Goal: Task Accomplishment & Management: Manage account settings

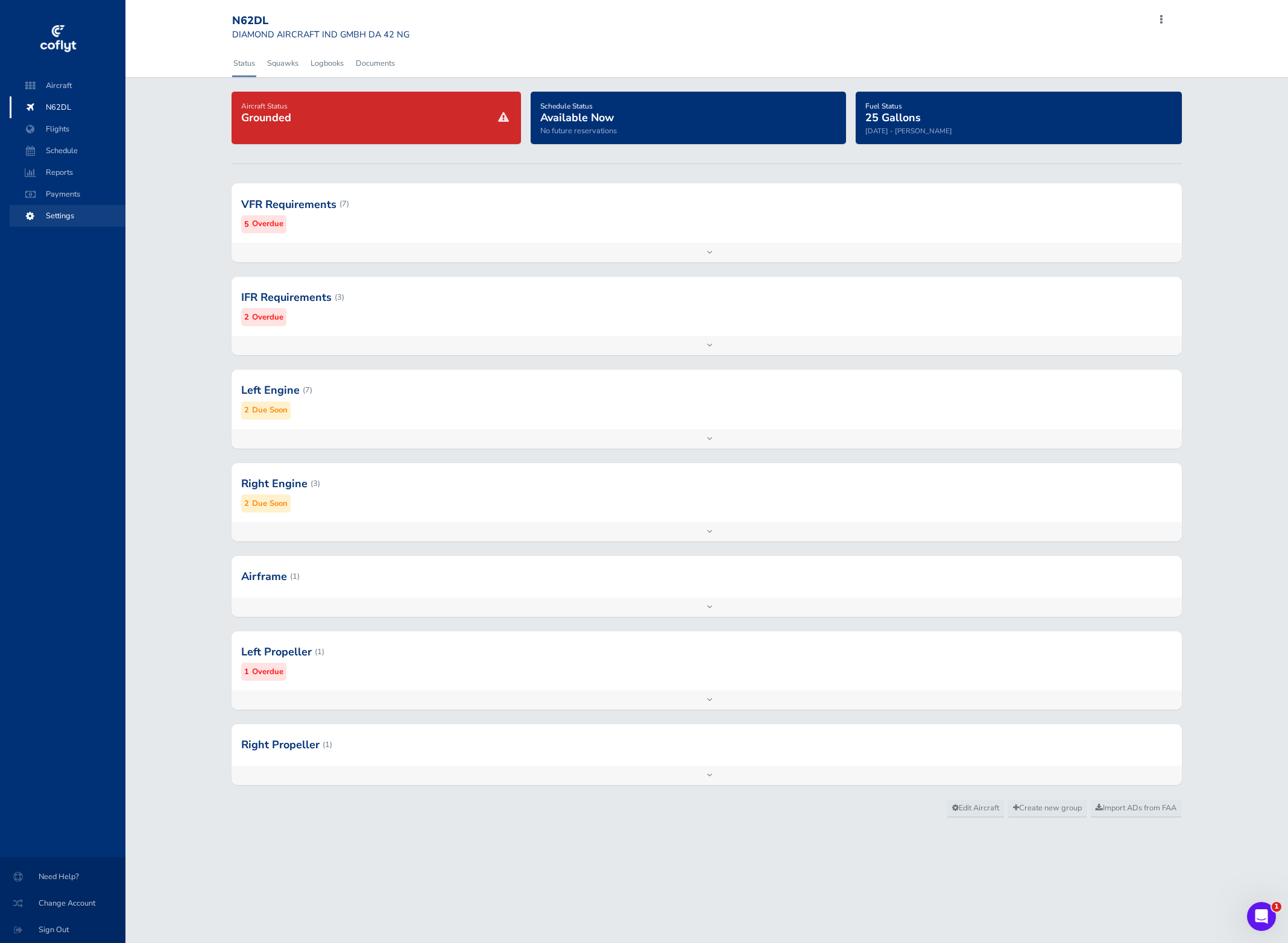
click at [66, 218] on span "Settings" at bounding box center [67, 215] width 92 height 21
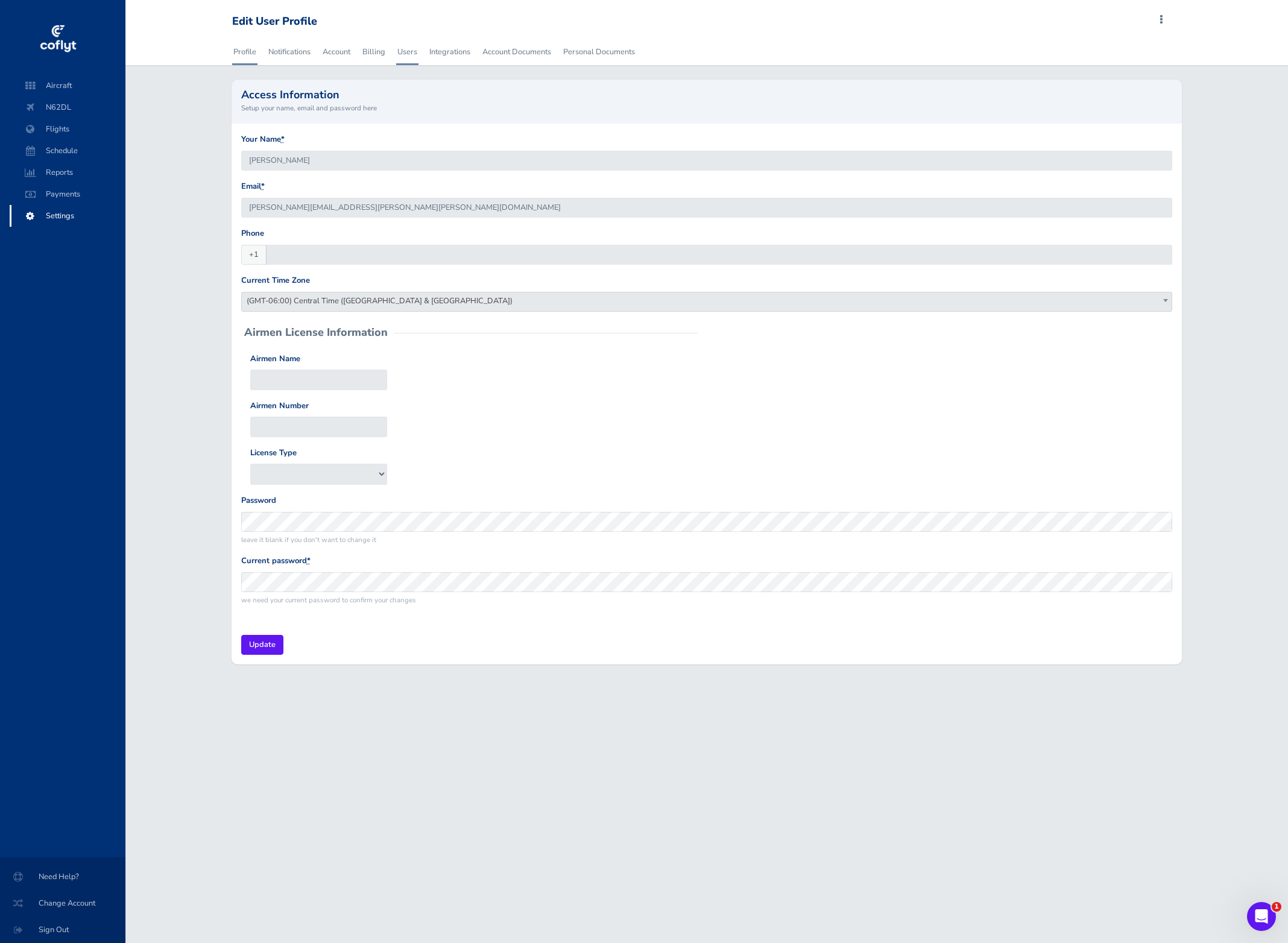
click at [399, 58] on link "Users" at bounding box center [407, 51] width 22 height 26
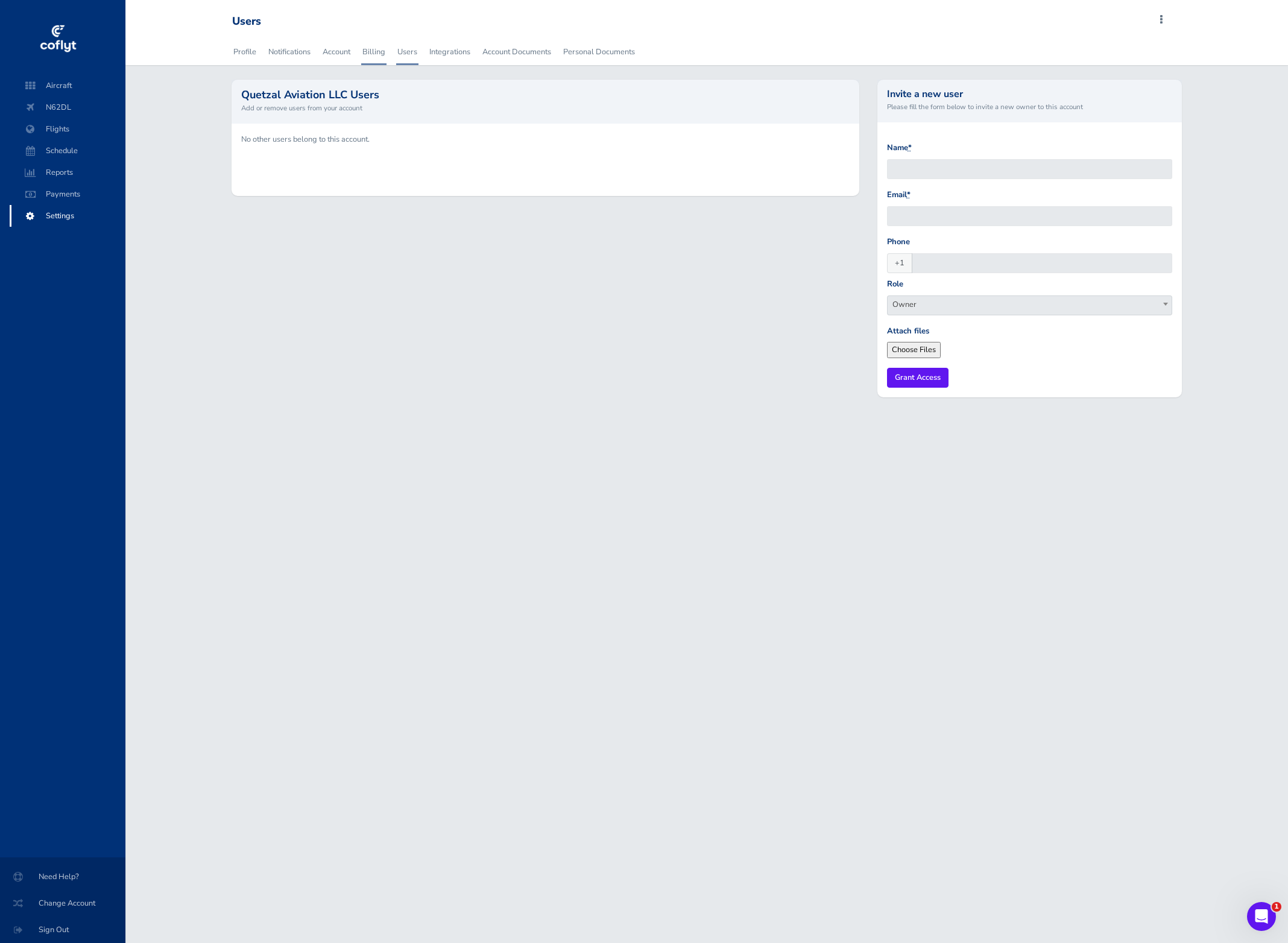
click at [372, 53] on link "Billing" at bounding box center [374, 51] width 25 height 26
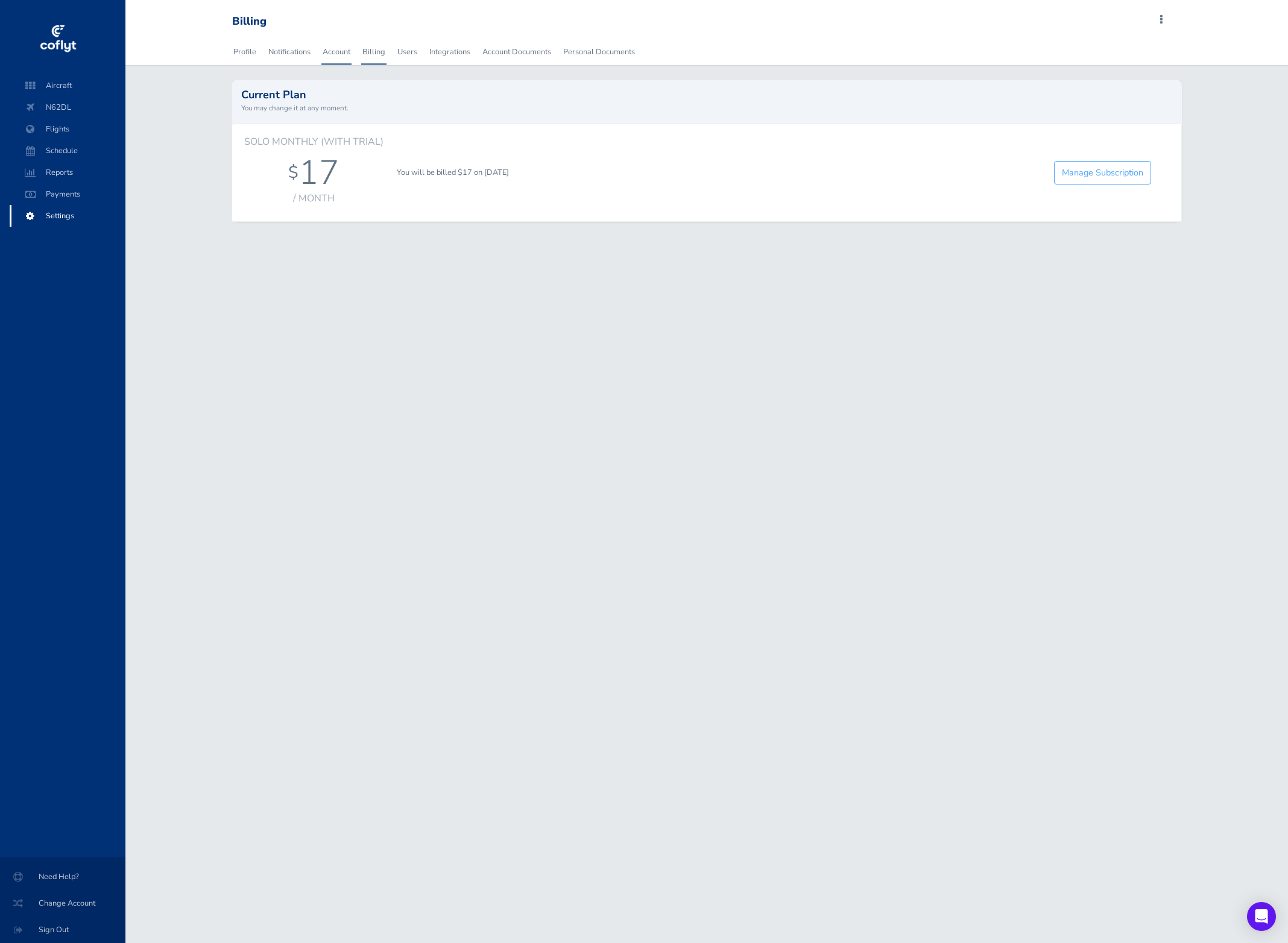
click at [335, 54] on link "Account" at bounding box center [336, 51] width 30 height 26
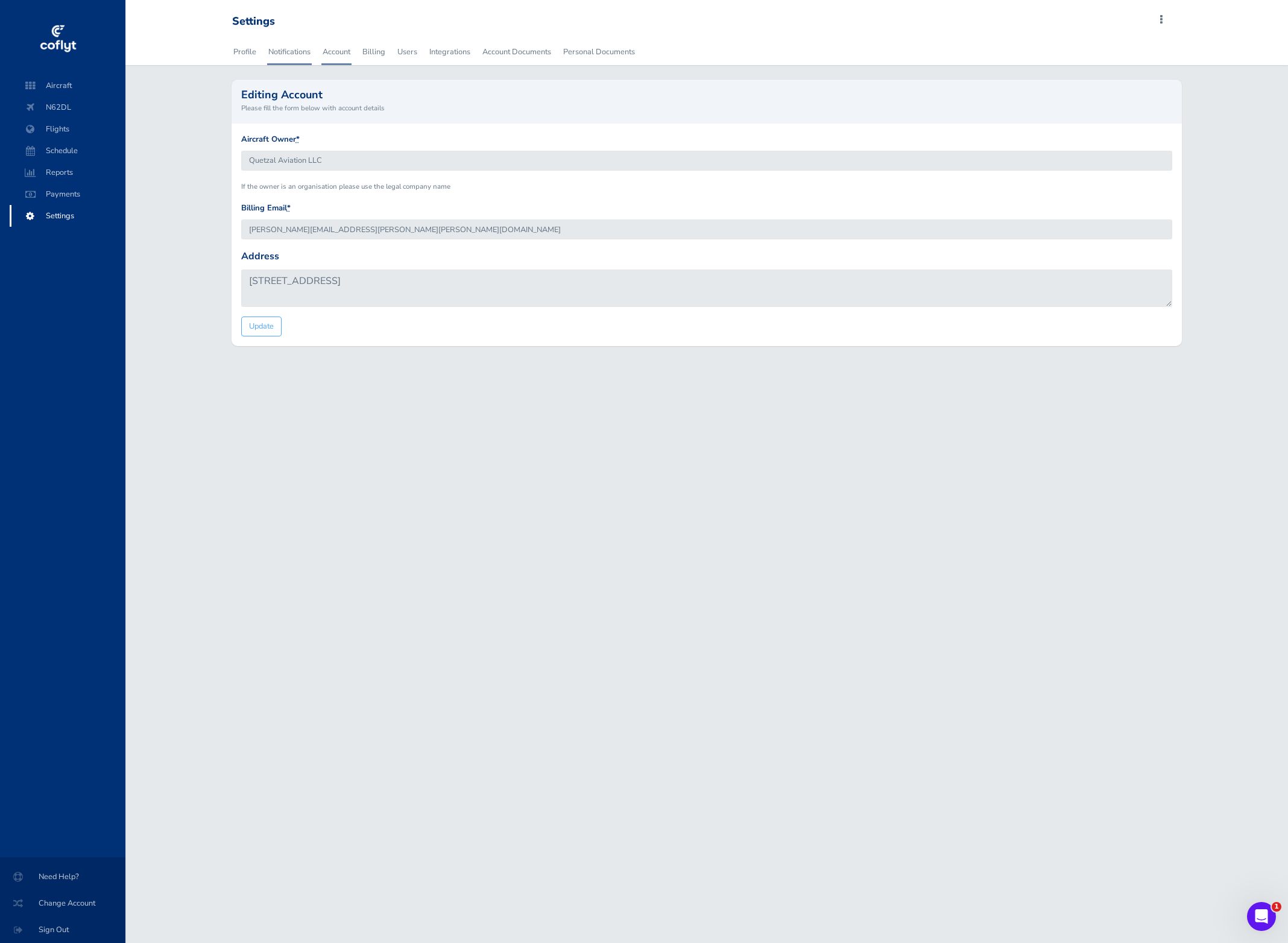
click at [300, 51] on link "Notifications" at bounding box center [289, 51] width 45 height 26
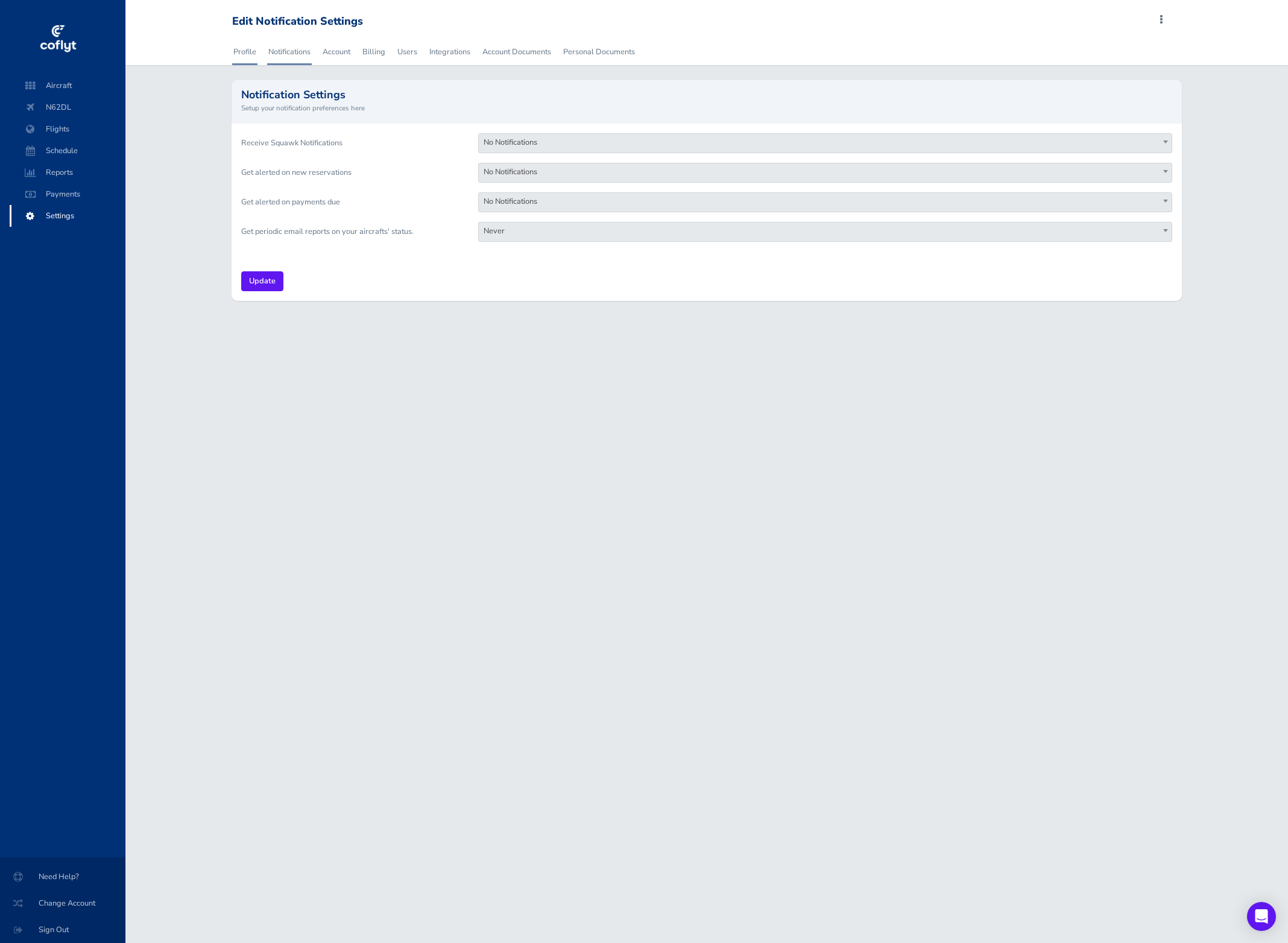
click at [240, 45] on link "Profile" at bounding box center [245, 51] width 25 height 26
